Goal: Task Accomplishment & Management: Check status

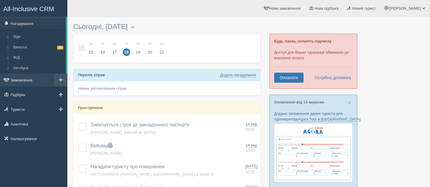
click at [30, 79] on link "Замовлення" at bounding box center [33, 80] width 67 height 13
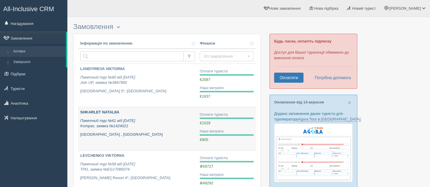
click at [135, 120] on icon "Пакетний тур №61 від [DATE] Kompas, заявка №1424021" at bounding box center [107, 123] width 55 height 10
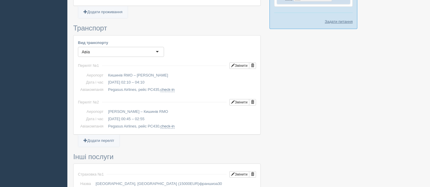
scroll to position [322, 0]
